Goal: Find specific page/section: Find specific page/section

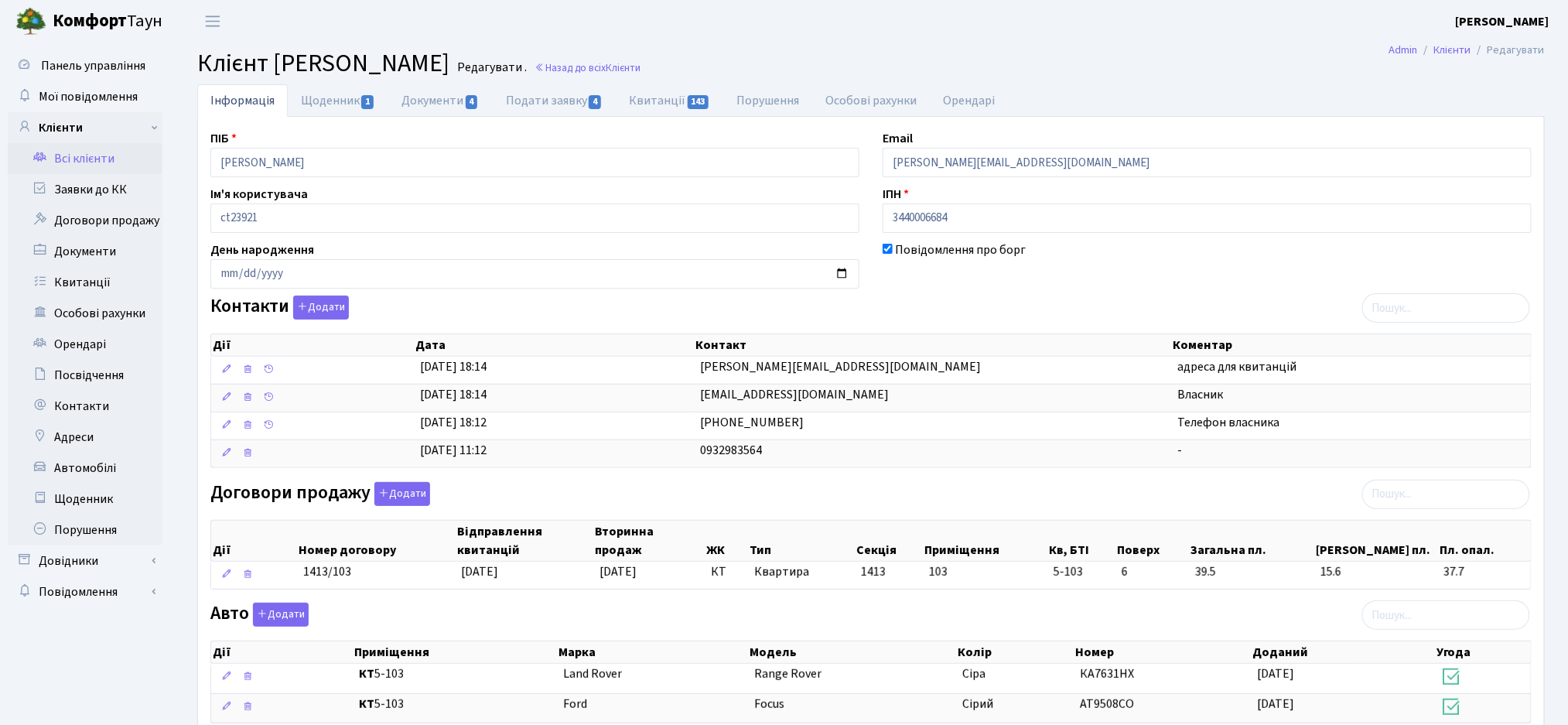
click at [97, 160] on link "Всі клієнти" at bounding box center [84, 159] width 155 height 31
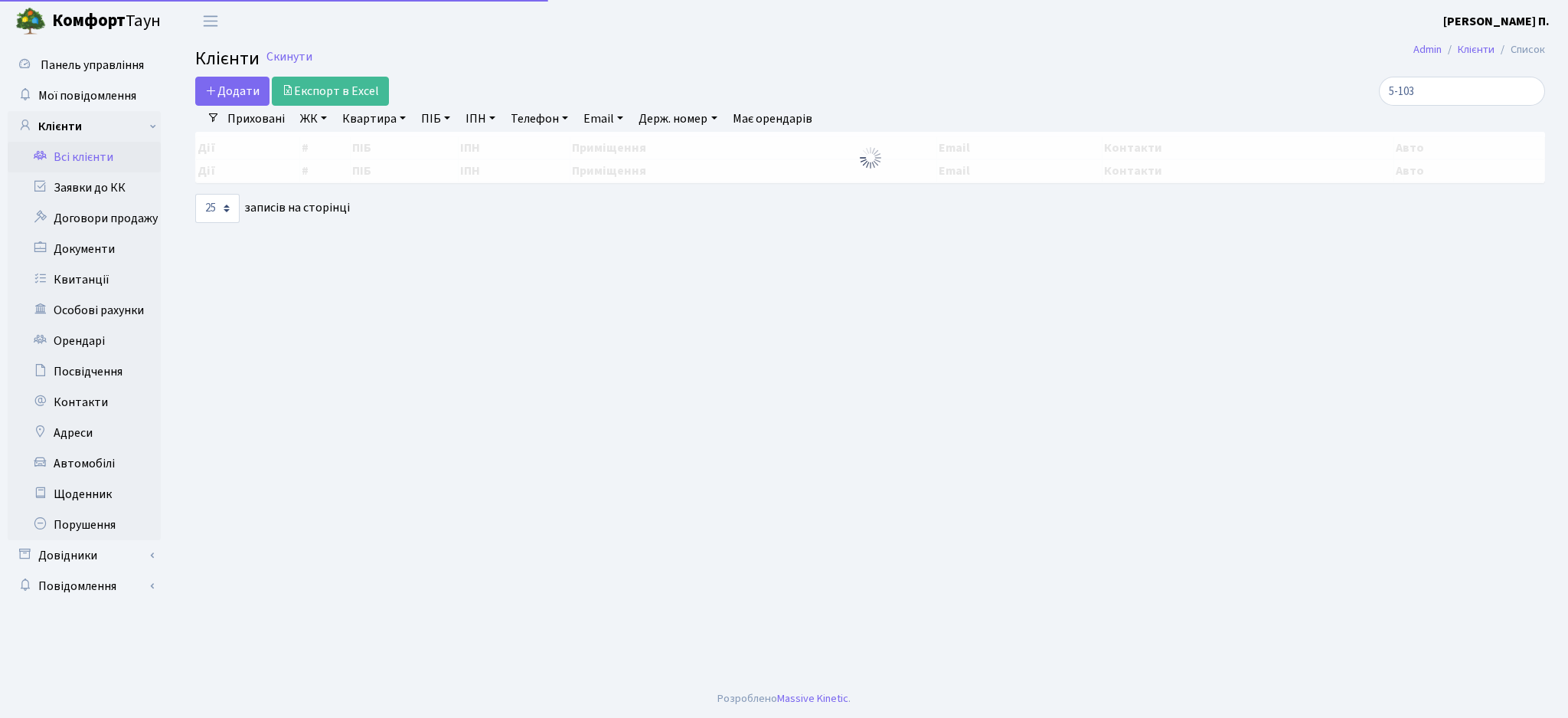
select select "25"
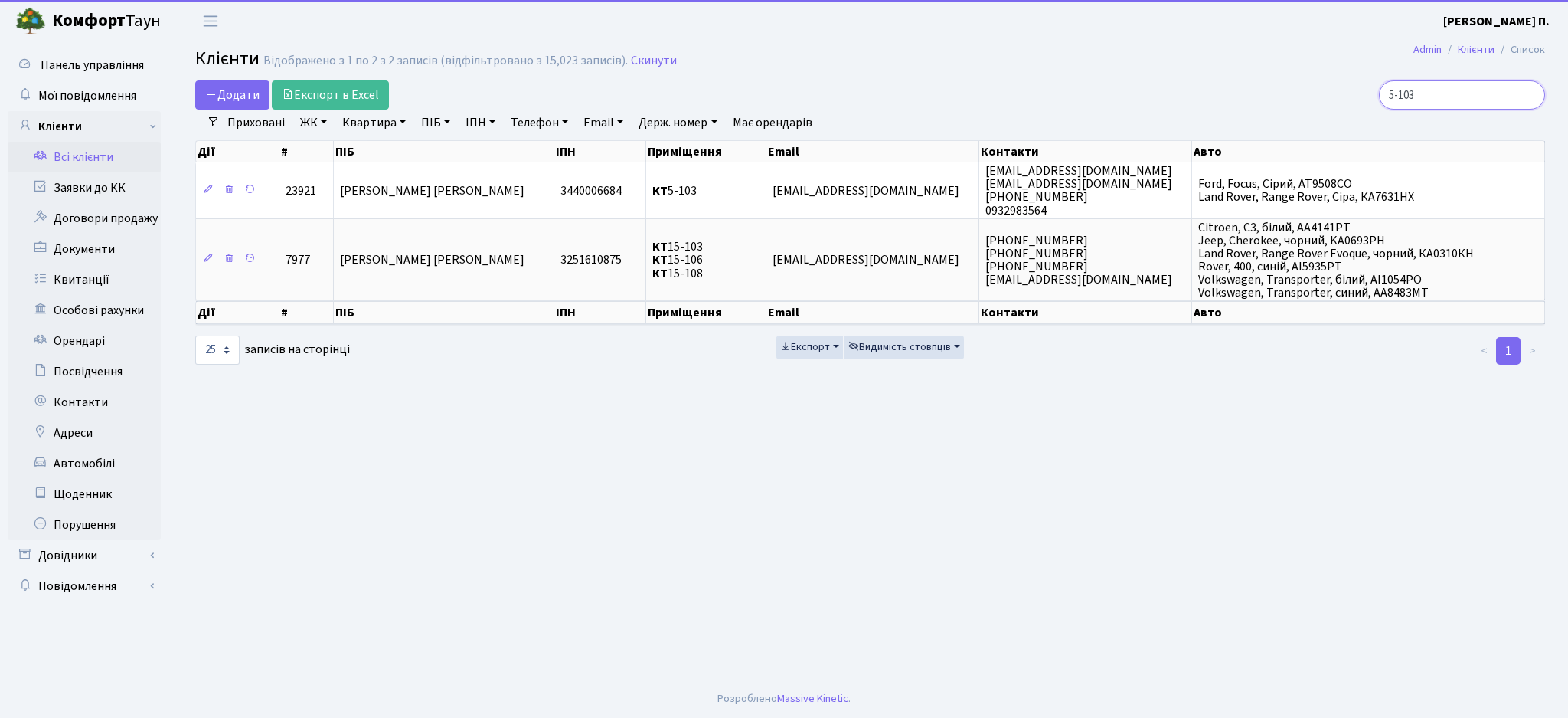
drag, startPoint x: 1458, startPoint y: 95, endPoint x: 1315, endPoint y: 105, distance: 143.3
click at [1324, 104] on div "5-103" at bounding box center [1327, 95] width 435 height 29
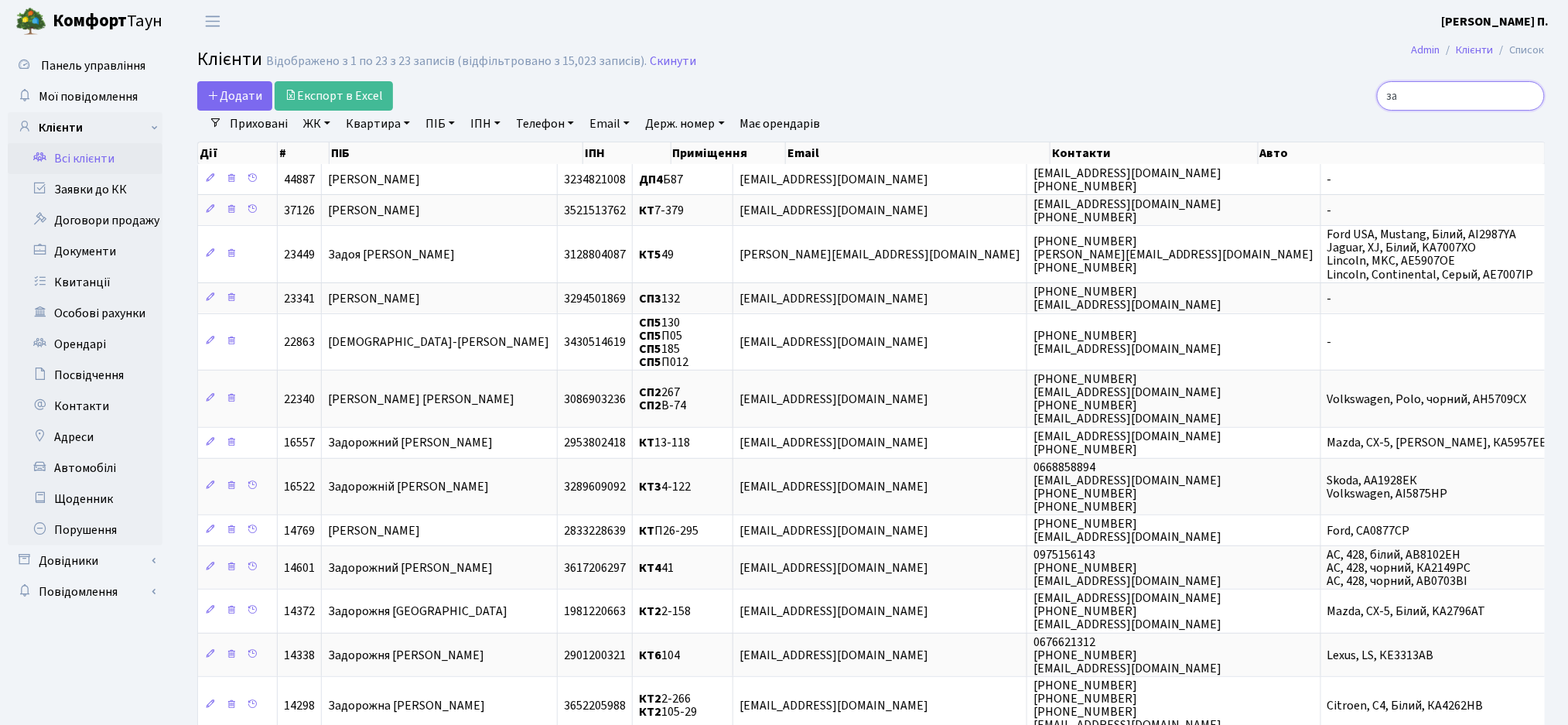
type input "з"
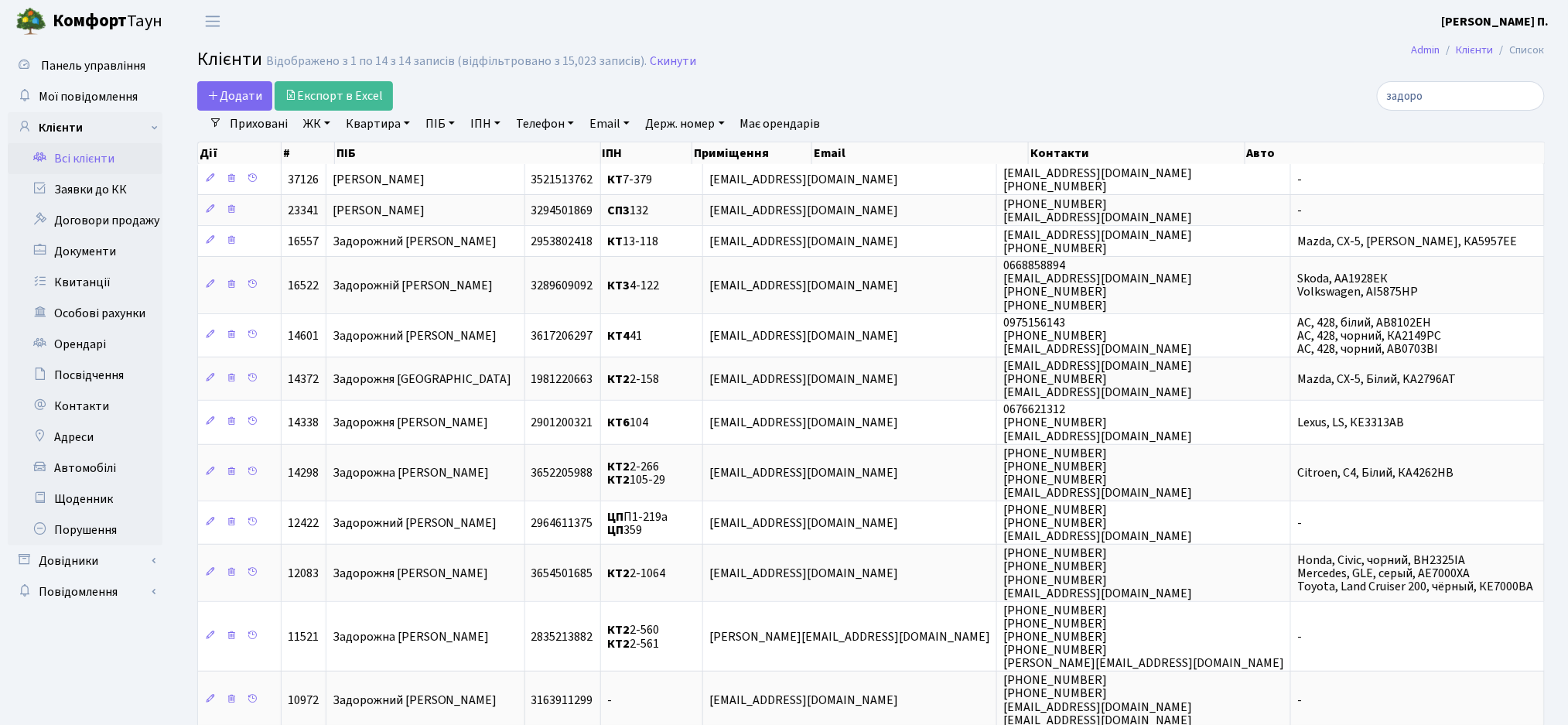
click at [961, 90] on div "Додати Експорт в Excel" at bounding box center [642, 96] width 890 height 29
click at [1466, 92] on input "задоро" at bounding box center [1461, 96] width 168 height 29
type input "з"
type input "задорожн"
drag, startPoint x: 1475, startPoint y: 95, endPoint x: 1355, endPoint y: 101, distance: 120.1
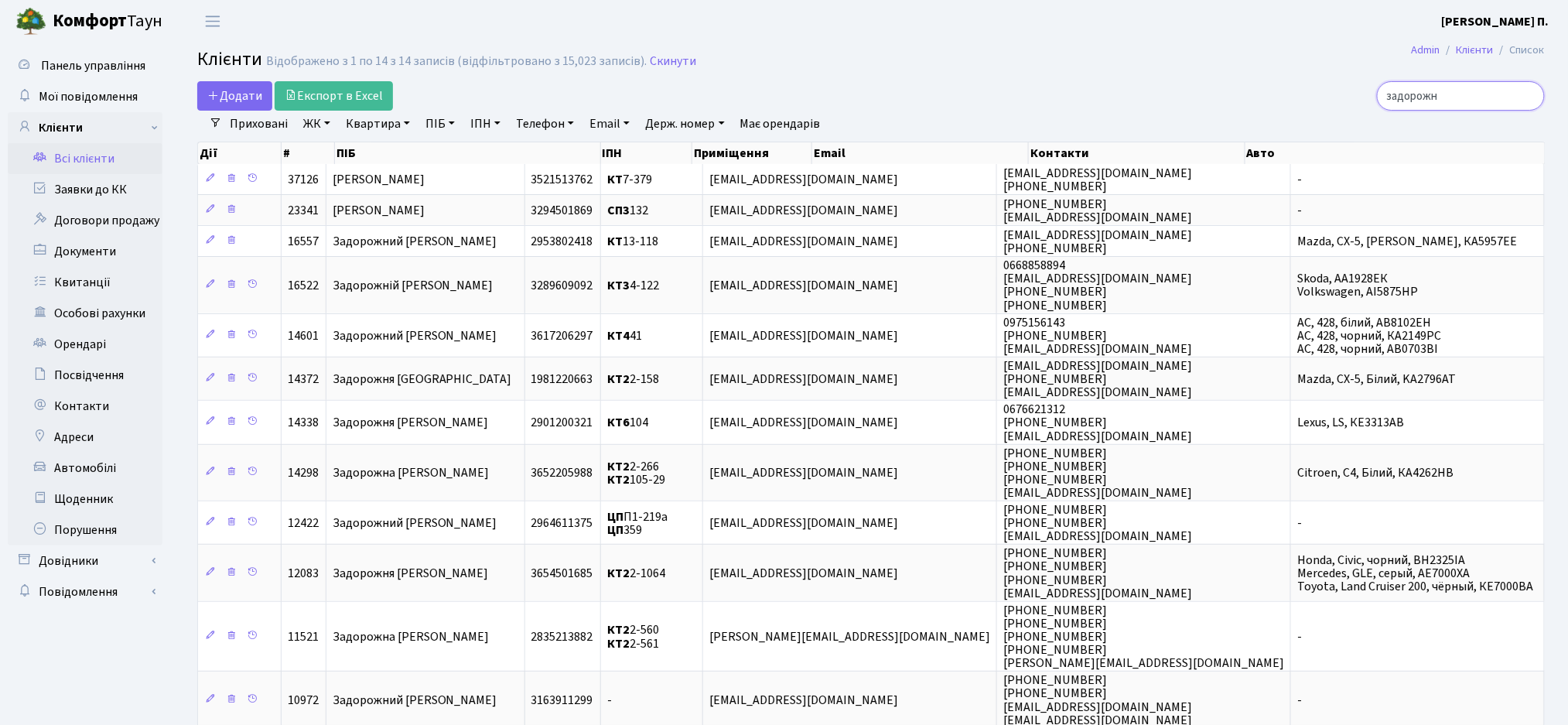
click at [1355, 101] on div "задорожн" at bounding box center [1328, 96] width 434 height 29
